Goal: Information Seeking & Learning: Learn about a topic

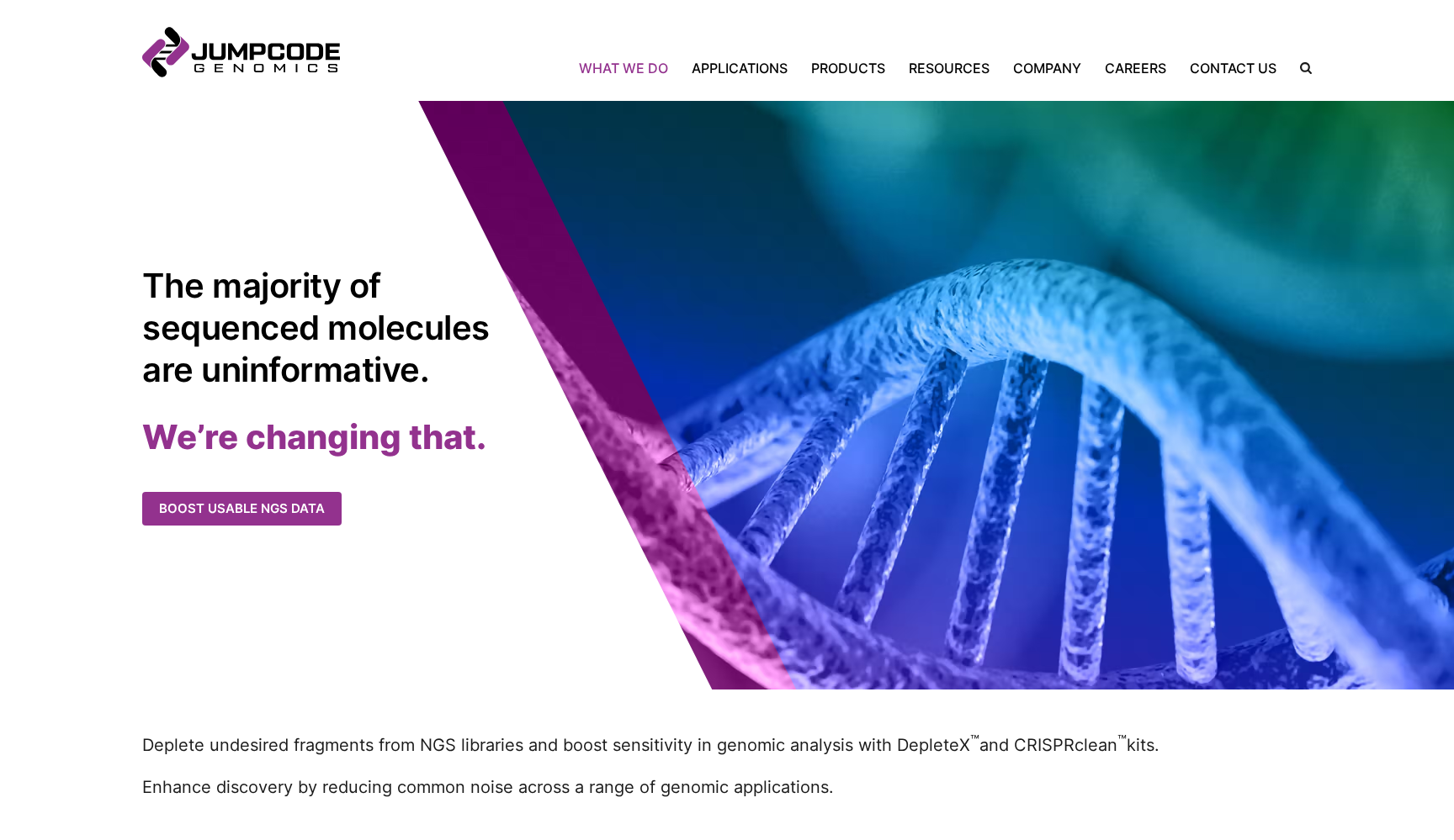
click at [664, 75] on link "What We Do" at bounding box center [629, 67] width 101 height 20
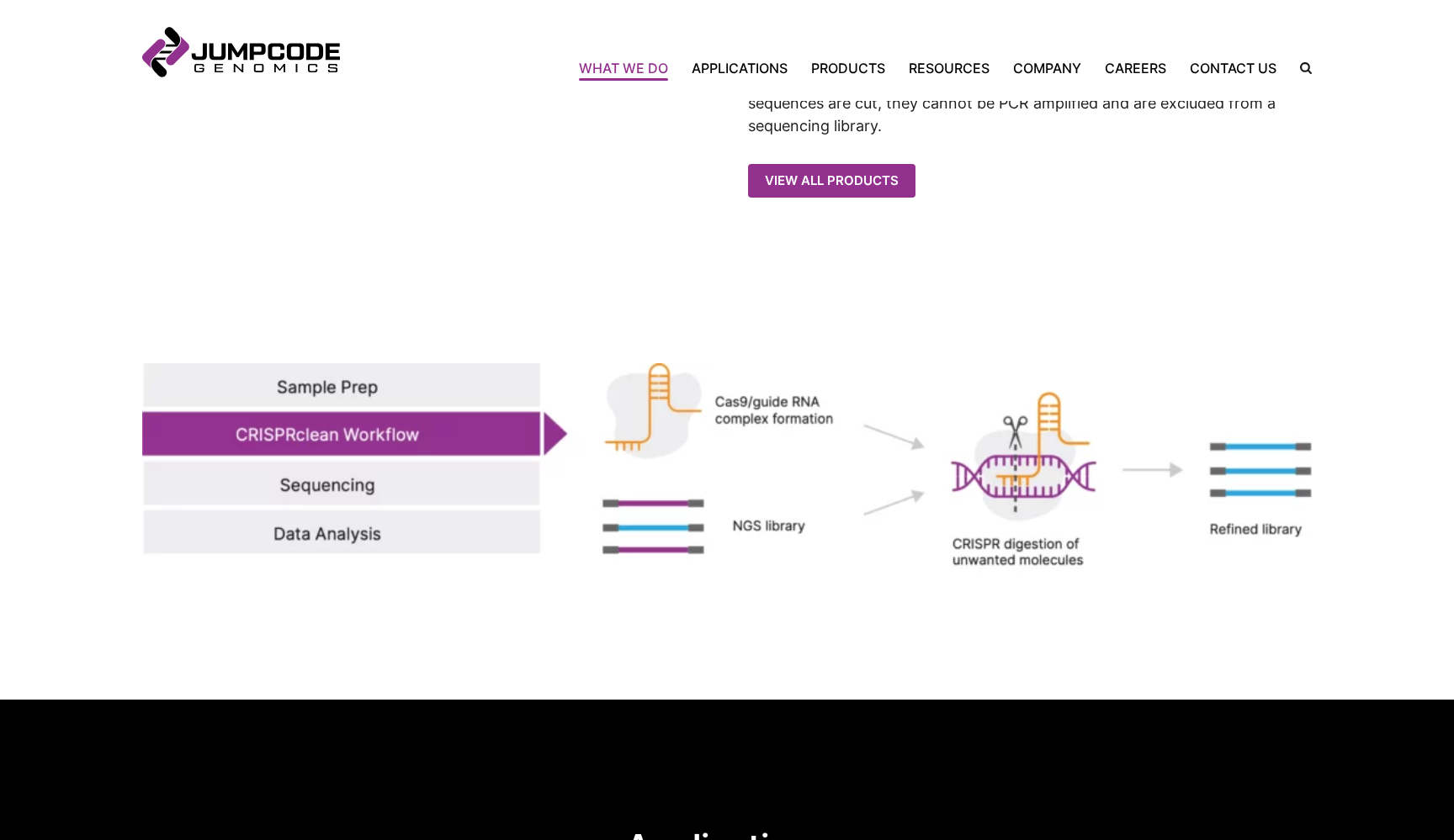
scroll to position [1736, 0]
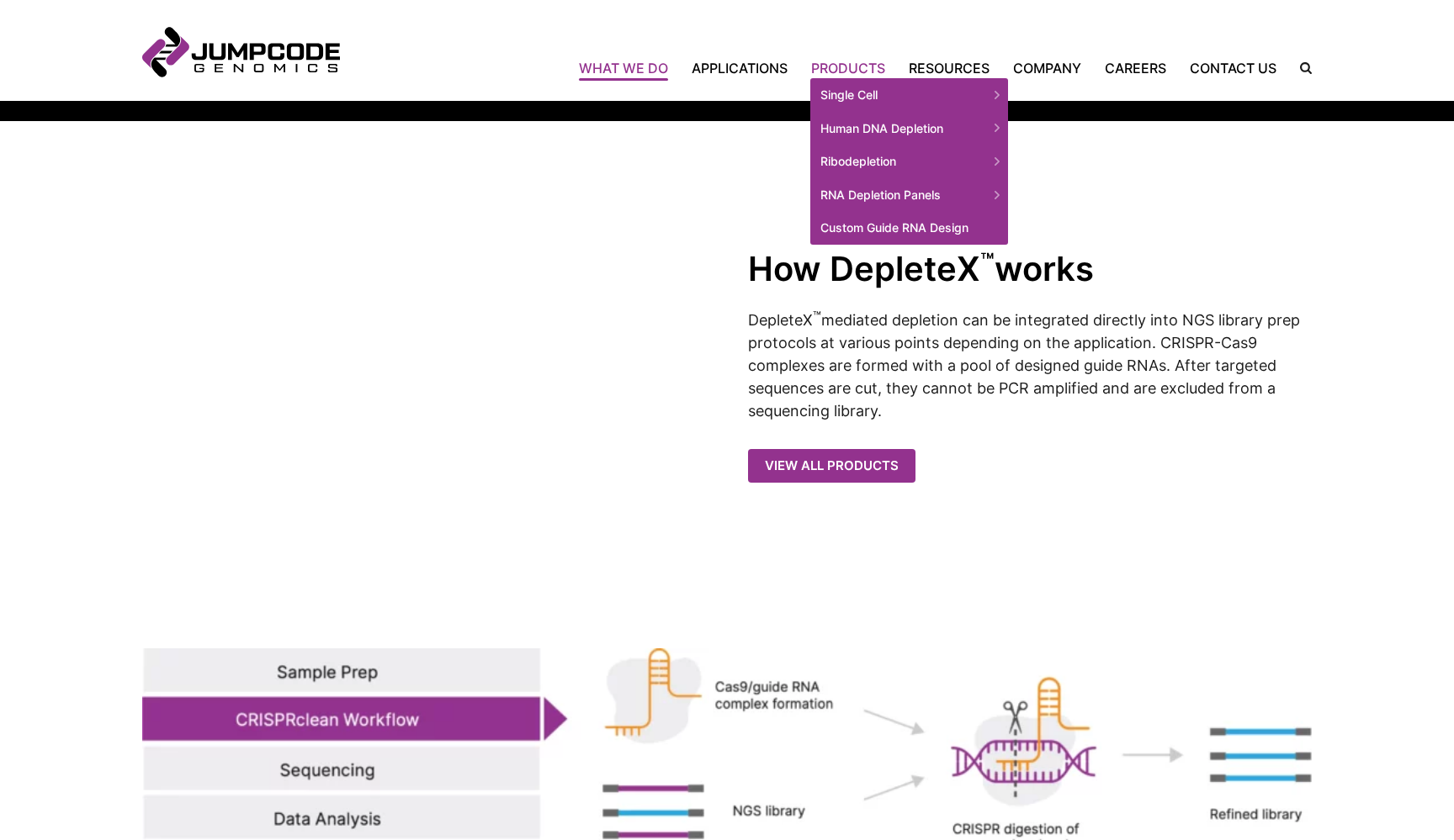
click at [863, 59] on link "Products" at bounding box center [848, 67] width 98 height 20
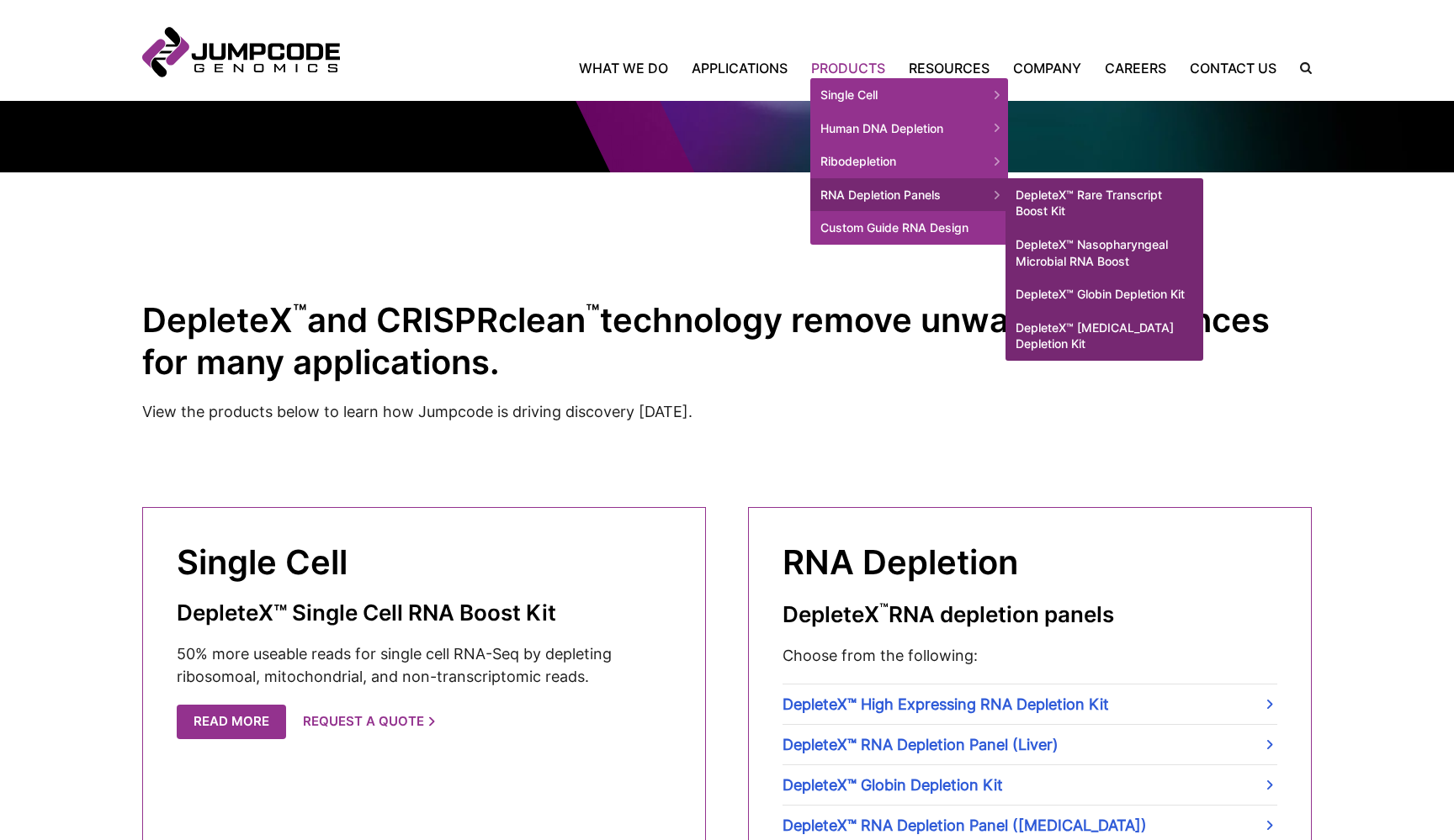
scroll to position [414, 0]
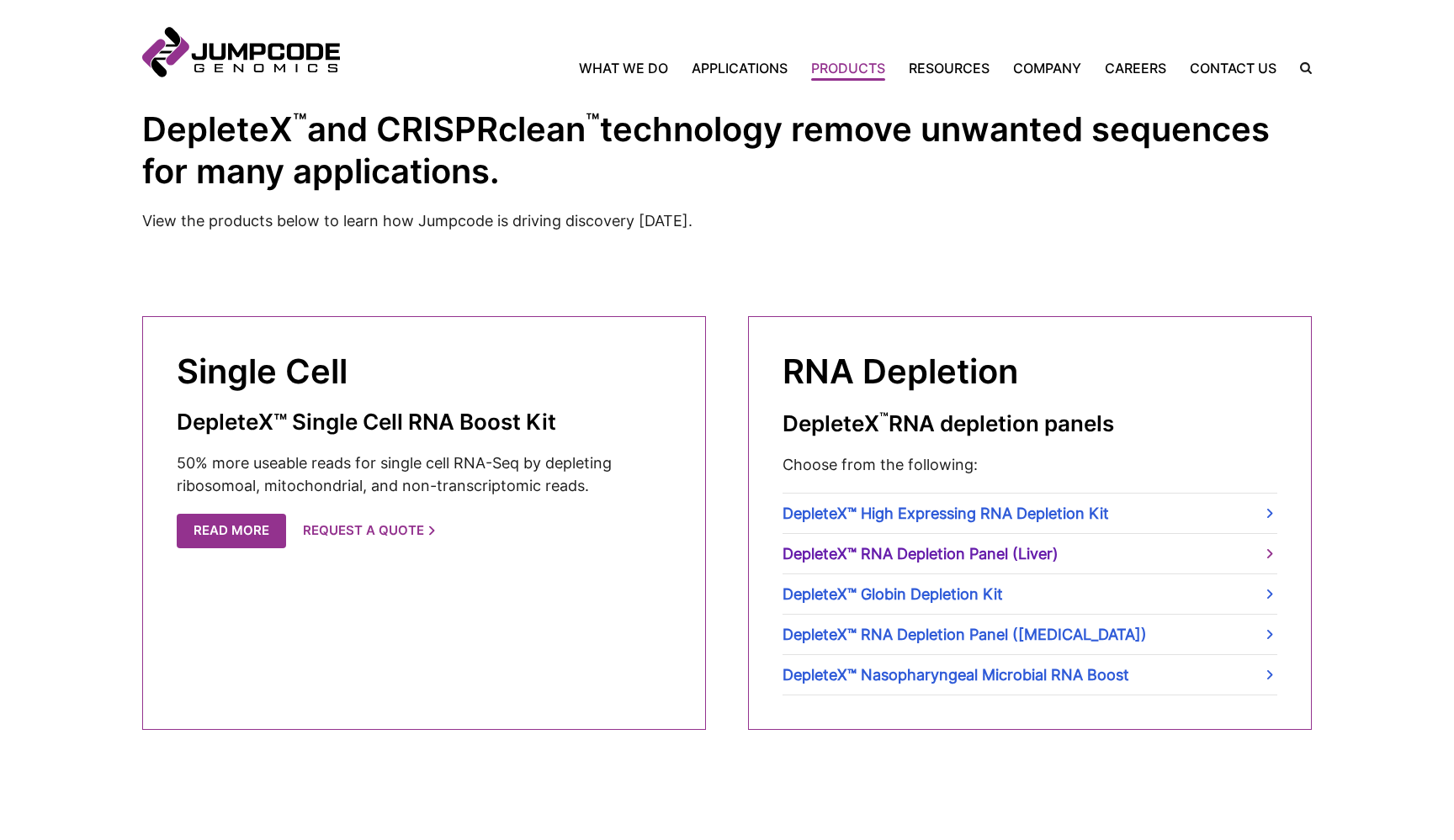
click at [864, 548] on link "DepleteX™ RNA Depletion Panel (Liver)" at bounding box center [1030, 554] width 495 height 39
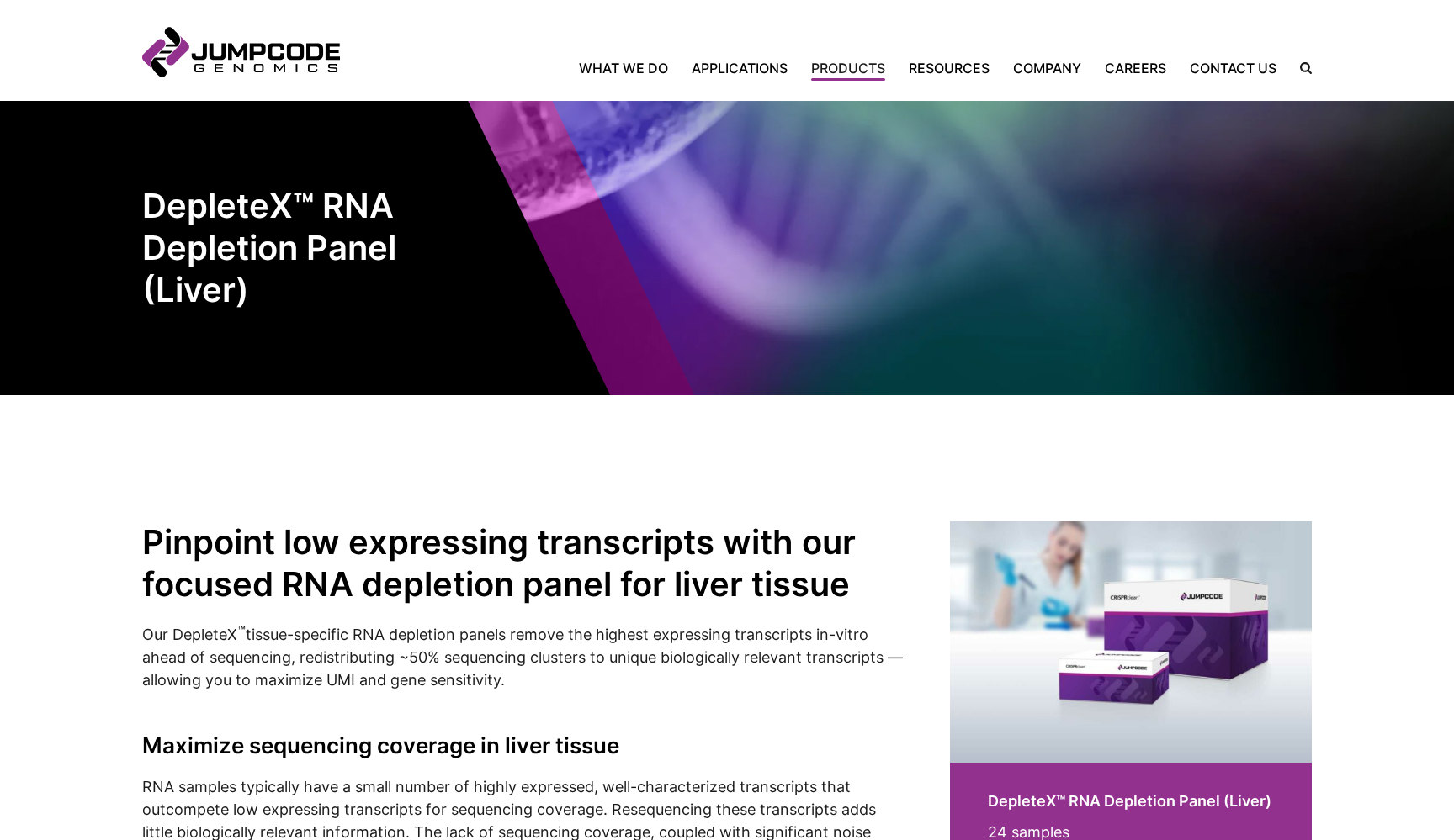
scroll to position [397, 0]
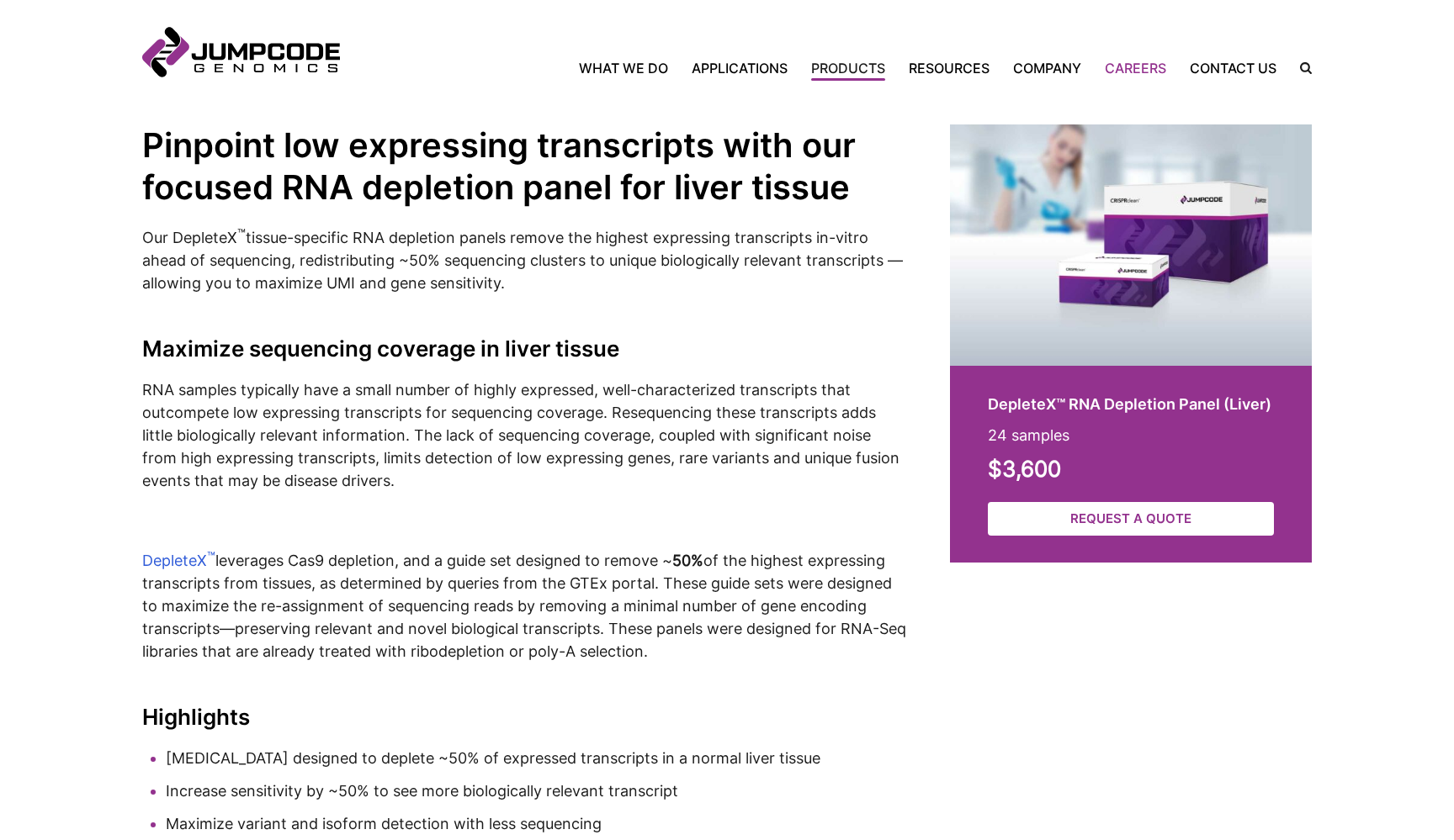
click at [1145, 71] on link "Careers" at bounding box center [1136, 67] width 85 height 20
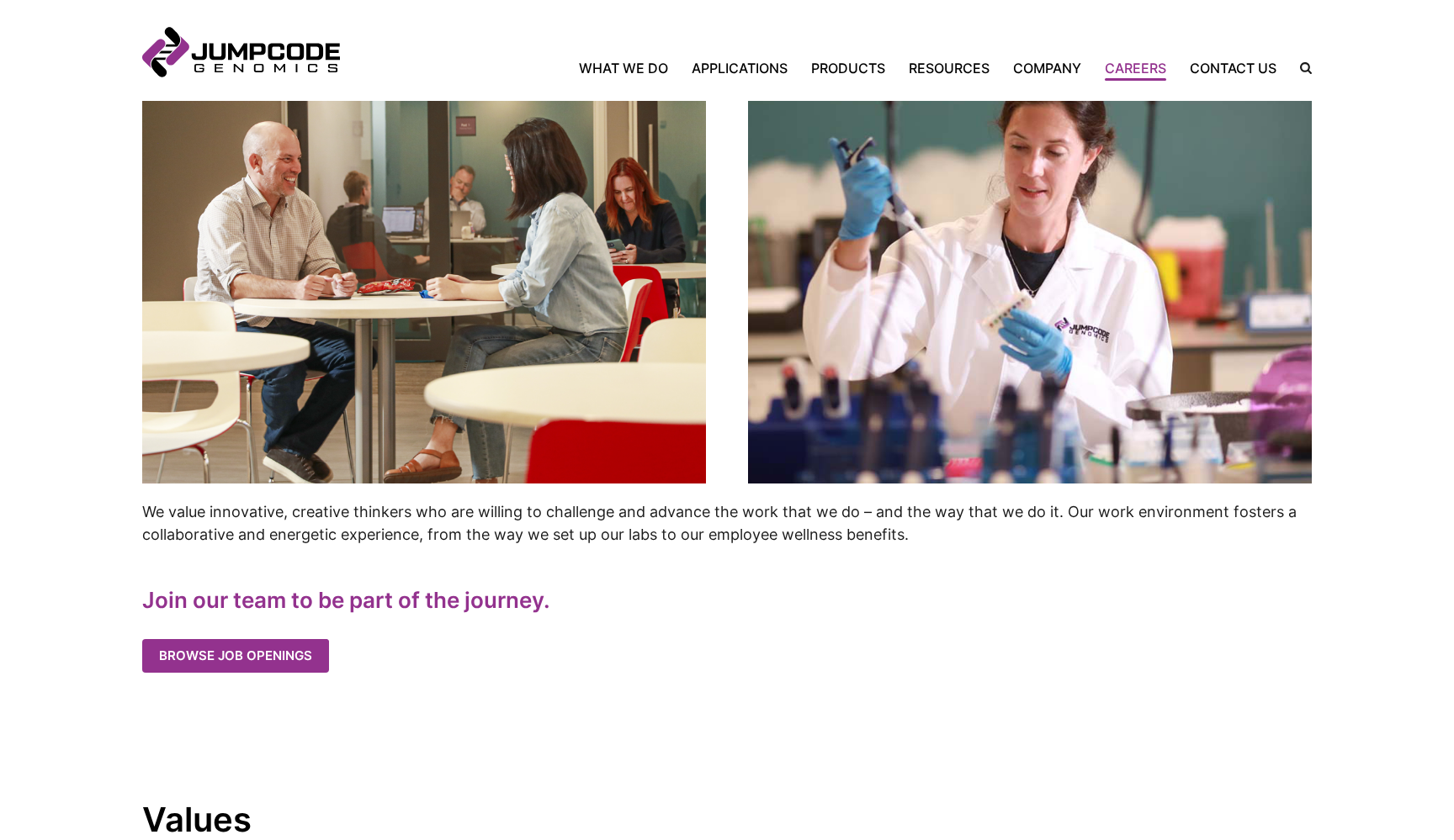
scroll to position [504, 0]
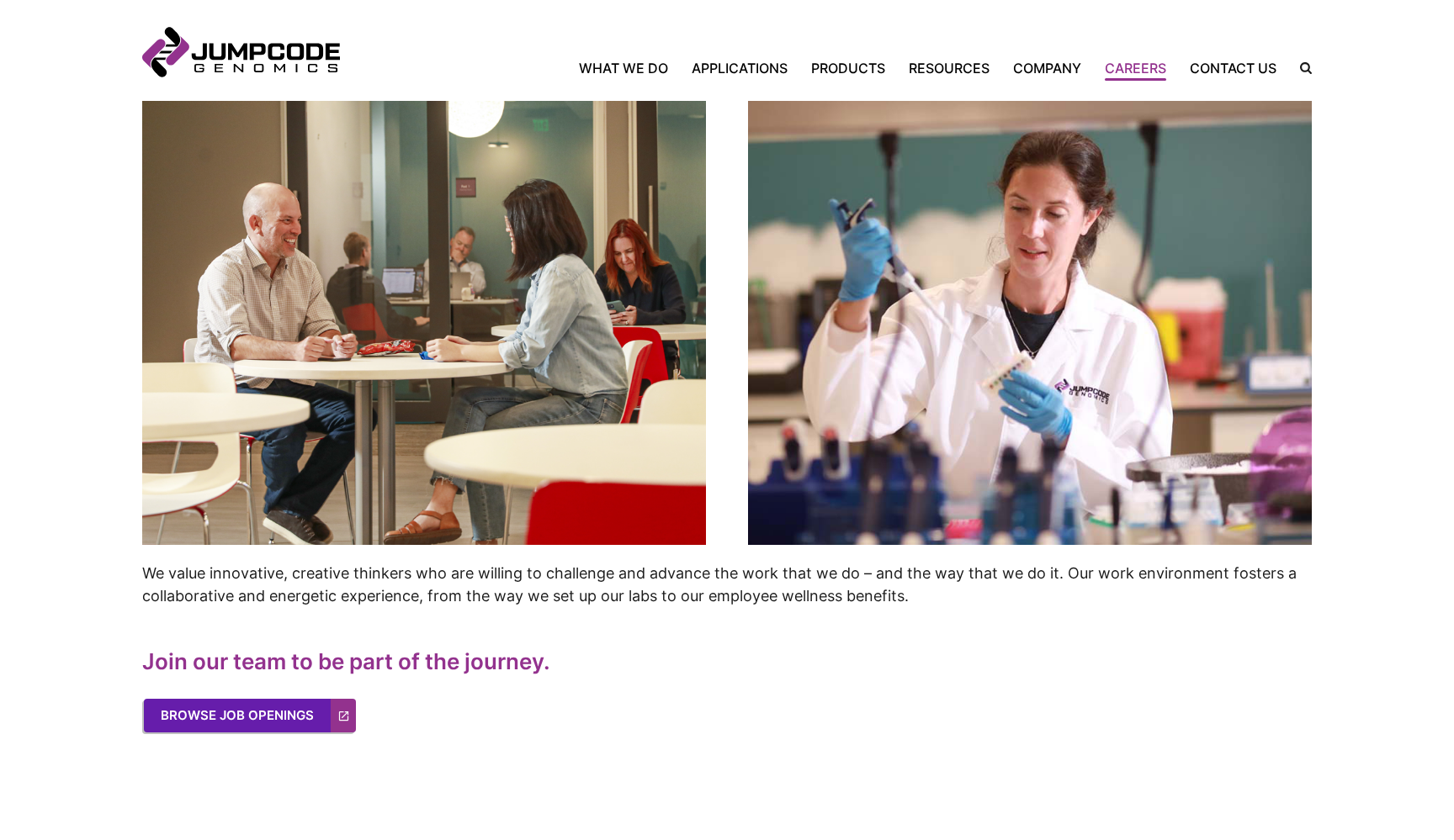
click at [327, 713] on link "Browse Job Openings" at bounding box center [250, 715] width 213 height 34
